Goal: Register for event/course

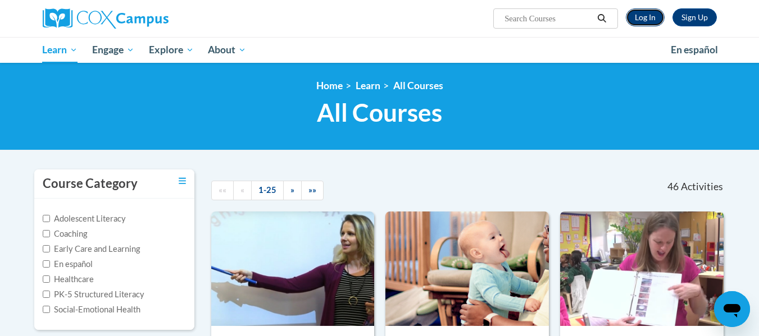
click at [651, 20] on link "Log In" at bounding box center [645, 17] width 39 height 18
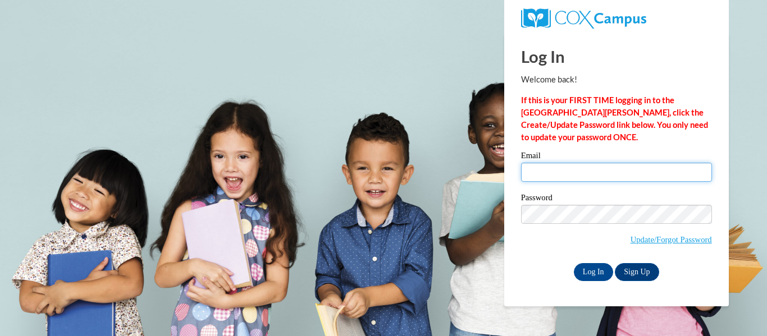
click at [586, 173] on input "Email" at bounding box center [616, 172] width 191 height 19
type input "ckennow@kusd.edu"
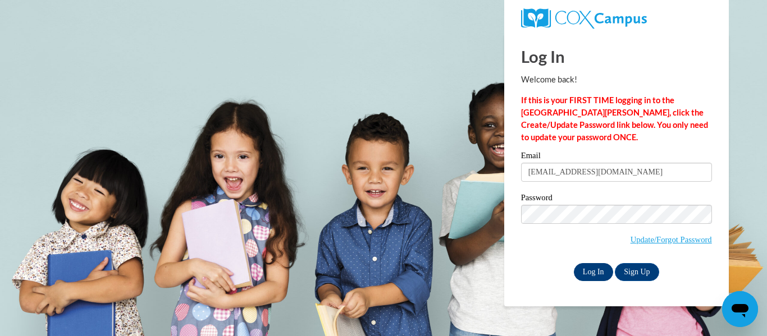
drag, startPoint x: 543, startPoint y: 279, endPoint x: 595, endPoint y: 268, distance: 52.6
click at [595, 268] on div "Log In Sign Up" at bounding box center [616, 272] width 191 height 18
click at [595, 268] on input "Log In" at bounding box center [593, 272] width 39 height 18
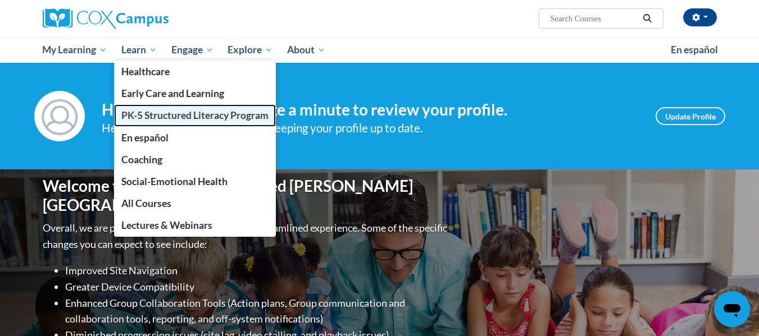
click at [142, 108] on link "PK-5 Structured Literacy Program" at bounding box center [195, 115] width 162 height 22
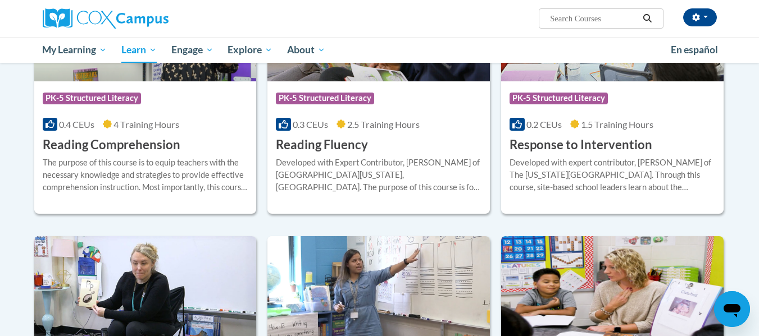
scroll to position [1040, 0]
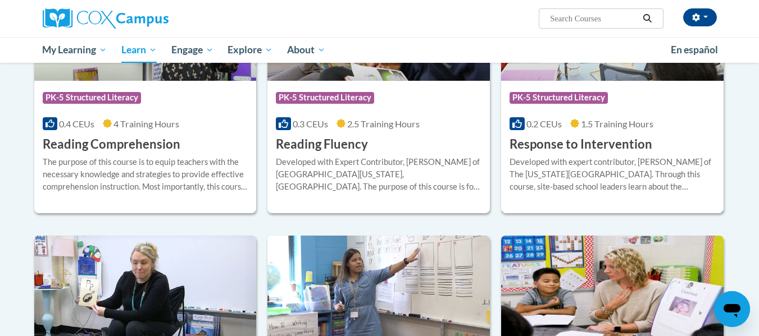
click at [548, 146] on h3 "Response to Intervention" at bounding box center [580, 144] width 143 height 17
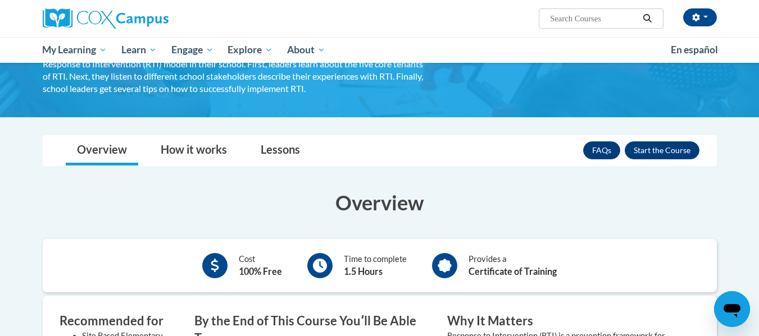
scroll to position [123, 0]
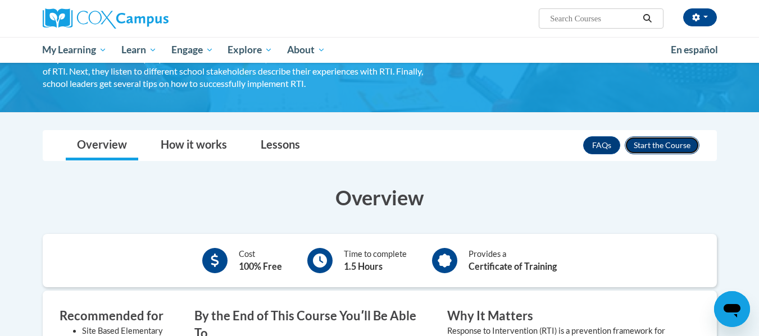
click at [664, 147] on button "Enroll" at bounding box center [661, 145] width 75 height 18
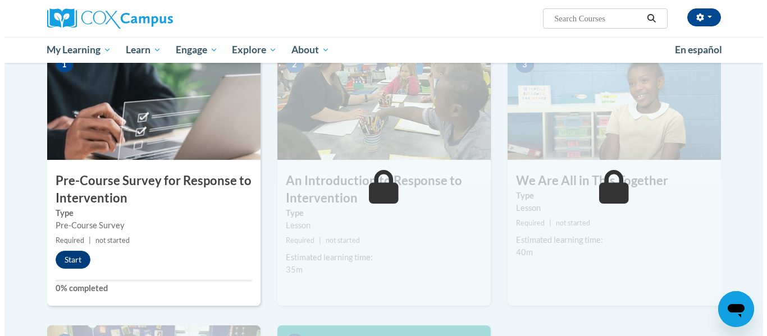
scroll to position [250, 0]
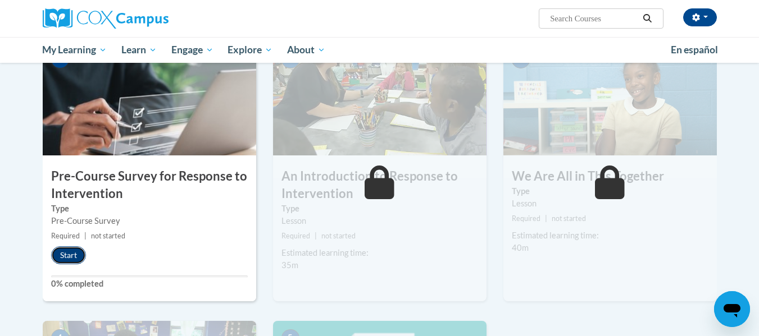
click at [67, 253] on button "Start" at bounding box center [68, 256] width 35 height 18
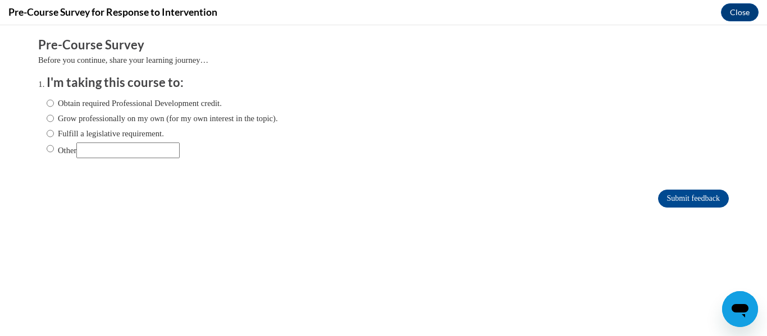
scroll to position [0, 0]
click at [47, 134] on input "Fulfill a legislative requirement." at bounding box center [50, 133] width 7 height 12
radio input "true"
click at [661, 197] on input "Submit feedback" at bounding box center [693, 199] width 71 height 18
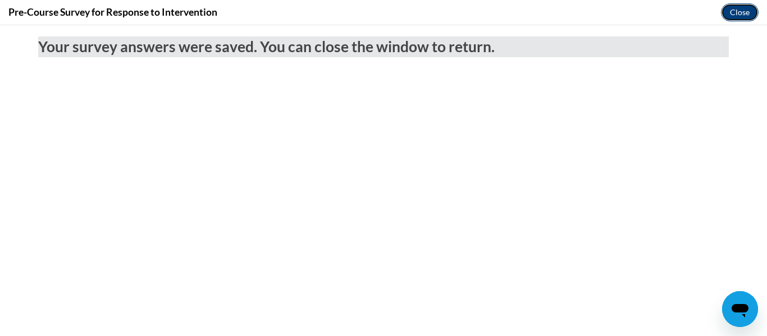
click at [737, 14] on button "Close" at bounding box center [740, 12] width 38 height 18
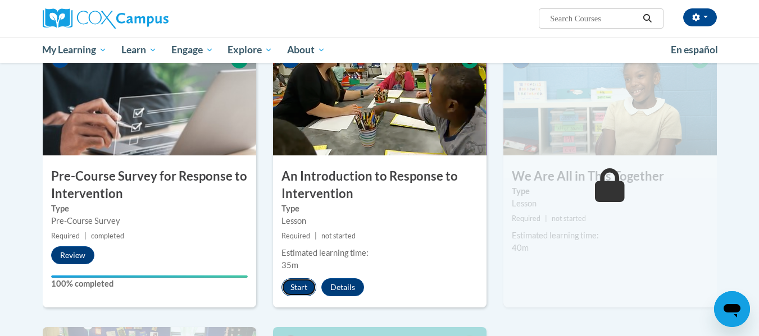
click at [299, 287] on button "Start" at bounding box center [298, 288] width 35 height 18
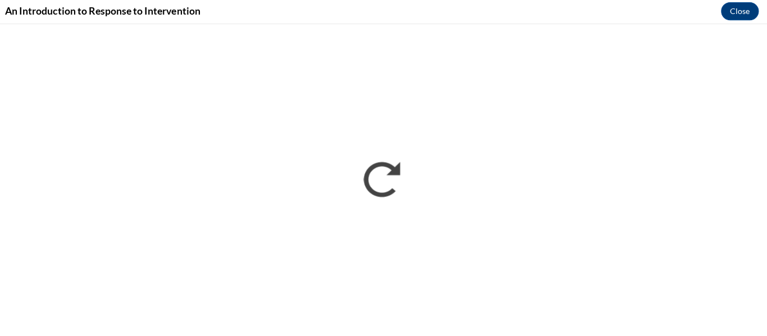
scroll to position [250, 0]
